Goal: Task Accomplishment & Management: Manage account settings

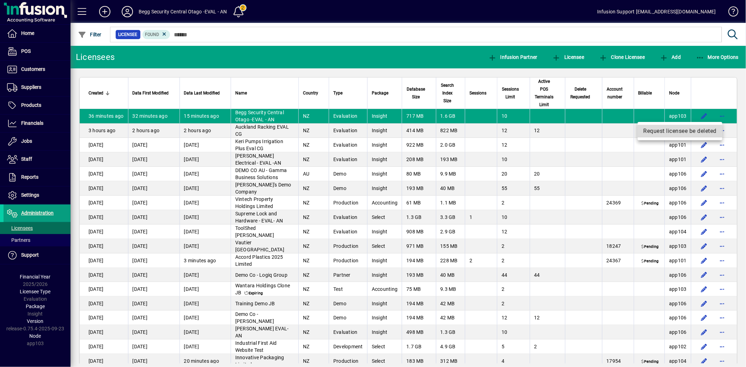
click at [686, 131] on span "Request licensee be deleted" at bounding box center [679, 131] width 73 height 8
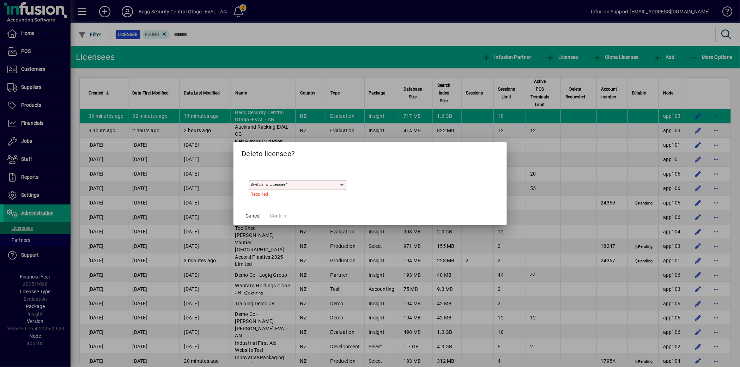
click at [290, 180] on div "Switch to licensee" at bounding box center [298, 181] width 98 height 17
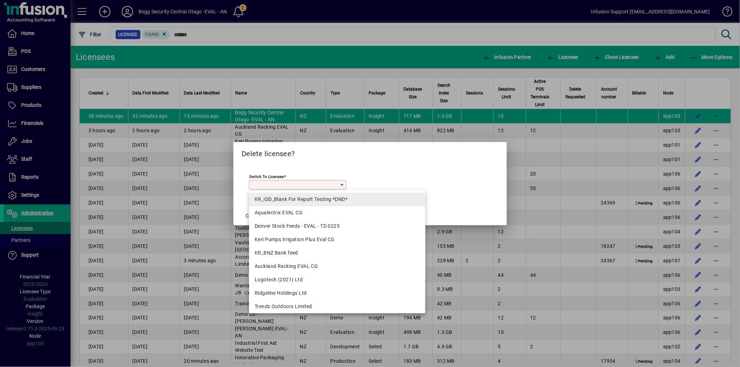
click at [292, 201] on div "KR_IDD_Blank For Report Testing *DND*" at bounding box center [337, 199] width 165 height 7
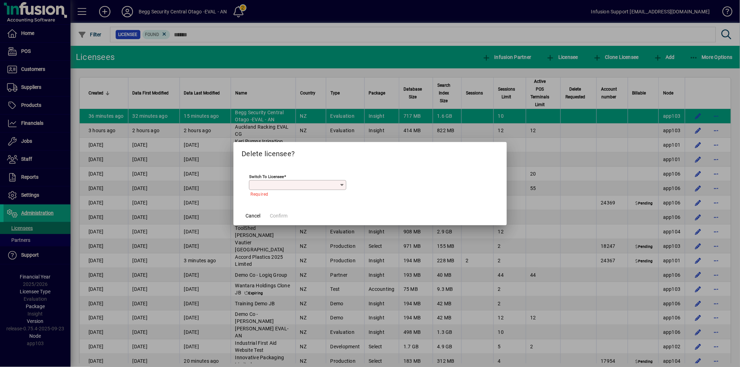
type input "**********"
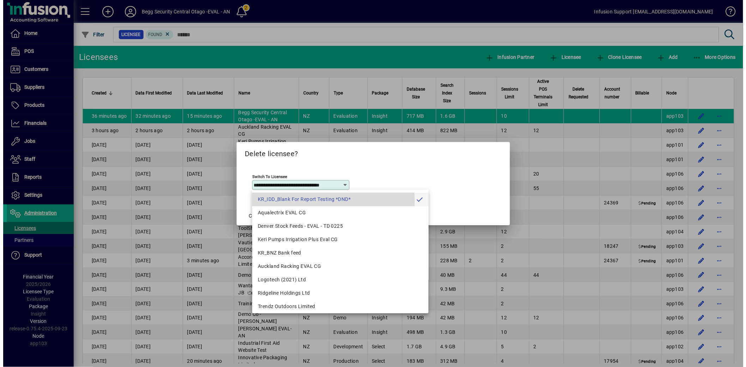
scroll to position [0, 3]
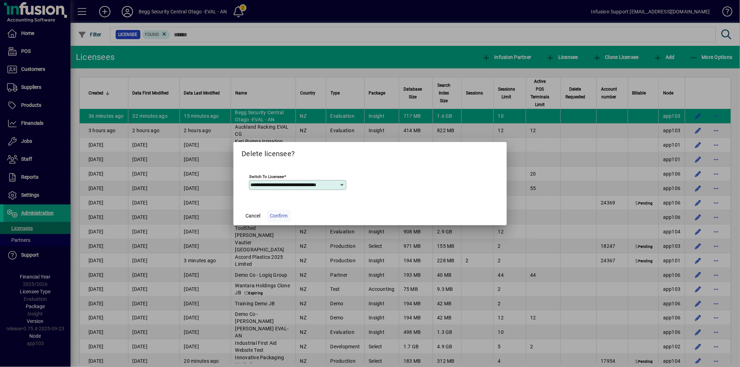
click at [285, 213] on span "Confirm" at bounding box center [279, 215] width 18 height 7
